Goal: Book appointment/travel/reservation

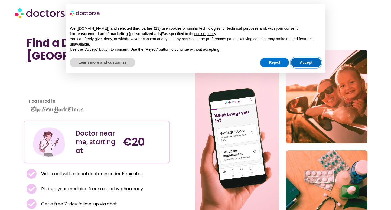
click at [318, 63] on button "Accept" at bounding box center [306, 63] width 30 height 10
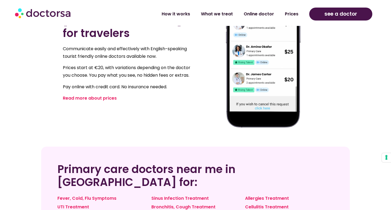
scroll to position [469, 0]
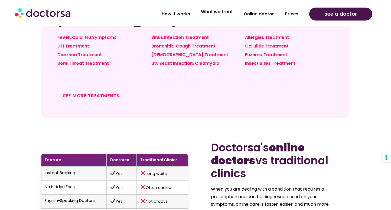
click at [213, 12] on link "What we treat" at bounding box center [216, 12] width 43 height 12
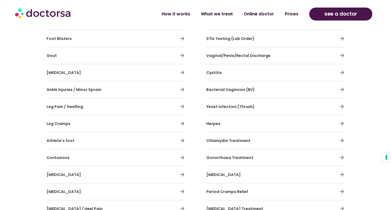
scroll to position [1086, 0]
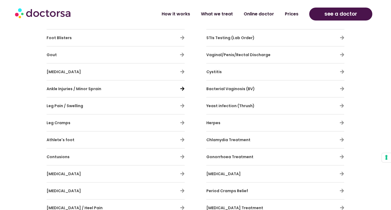
click at [182, 88] on icon at bounding box center [182, 89] width 5 height 5
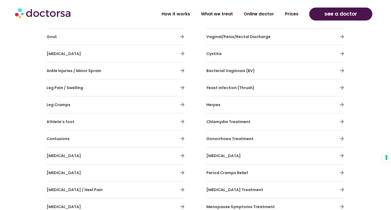
scroll to position [1102, 0]
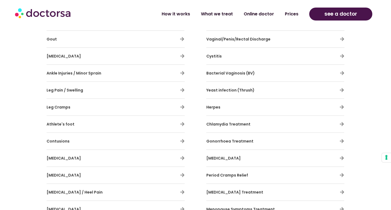
click at [68, 76] on span "Ankle Injuries / Minor Sprain" at bounding box center [74, 73] width 55 height 5
click at [183, 72] on icon at bounding box center [182, 73] width 5 height 5
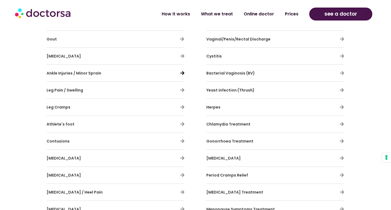
click at [183, 72] on icon at bounding box center [182, 73] width 5 height 5
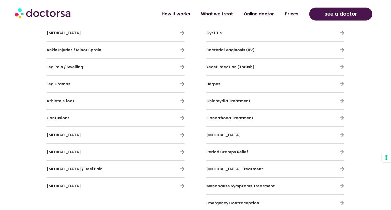
scroll to position [1124, 0]
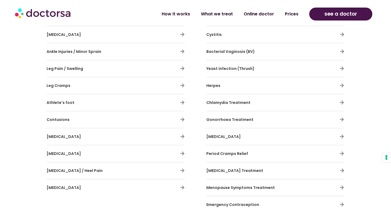
click at [166, 85] on div "Leg Cramps" at bounding box center [116, 85] width 138 height 11
click at [189, 102] on div "Doctors treat muscle, joint, and foot pain from injuries or overuse. Stay activ…" at bounding box center [118, 61] width 149 height 276
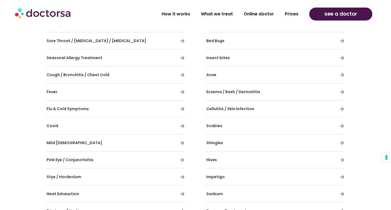
scroll to position [192, 0]
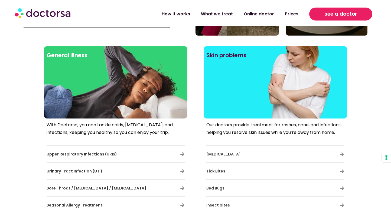
click at [331, 20] on link "see a doctor" at bounding box center [340, 14] width 63 height 13
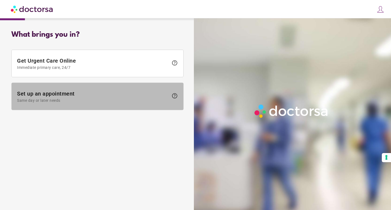
click at [155, 88] on span at bounding box center [98, 96] width 172 height 27
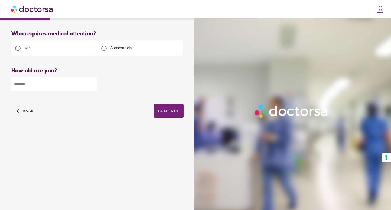
click at [73, 91] on input "number" at bounding box center [53, 84] width 85 height 13
type input "**"
click at [169, 111] on span "Continue" at bounding box center [168, 111] width 21 height 4
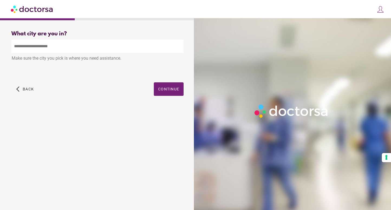
click at [100, 47] on input "text" at bounding box center [97, 46] width 172 height 13
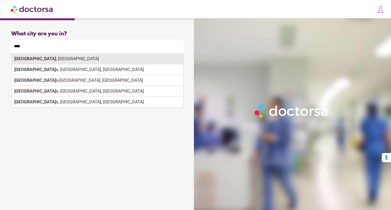
click at [80, 60] on div "[GEOGRAPHIC_DATA] , [GEOGRAPHIC_DATA]" at bounding box center [98, 59] width 172 height 11
type input "**********"
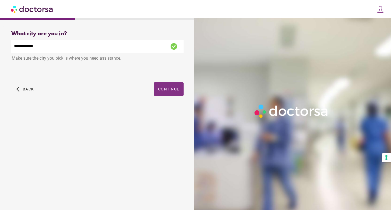
click at [169, 95] on span "button" at bounding box center [169, 90] width 30 height 14
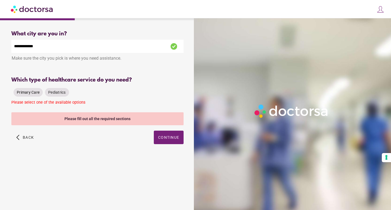
click at [34, 92] on span "Primary Care" at bounding box center [28, 92] width 23 height 4
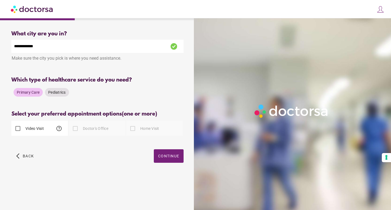
click at [39, 136] on div "Video Visit help" at bounding box center [39, 128] width 57 height 15
click at [39, 135] on div "Video Visit help" at bounding box center [27, 128] width 32 height 13
click at [162, 158] on span "Continue" at bounding box center [168, 156] width 21 height 4
